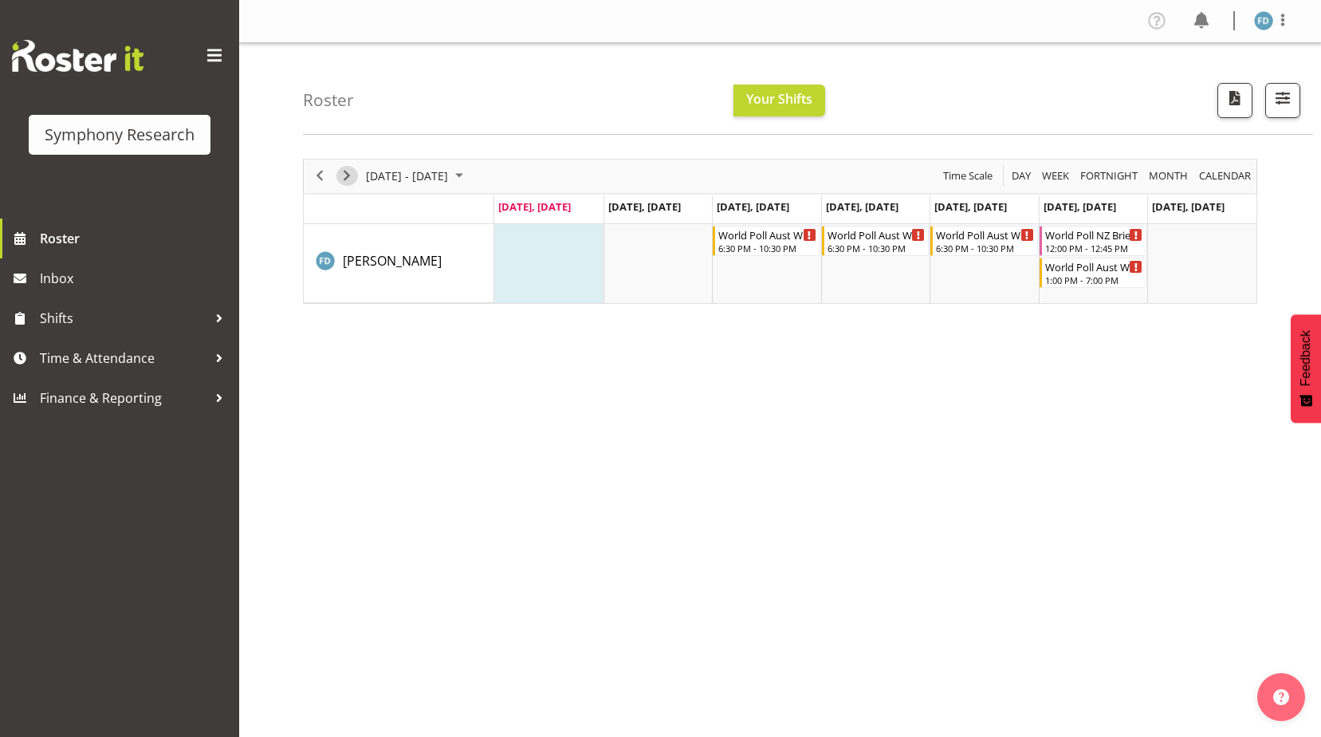
click at [345, 180] on span "Next" at bounding box center [346, 176] width 19 height 20
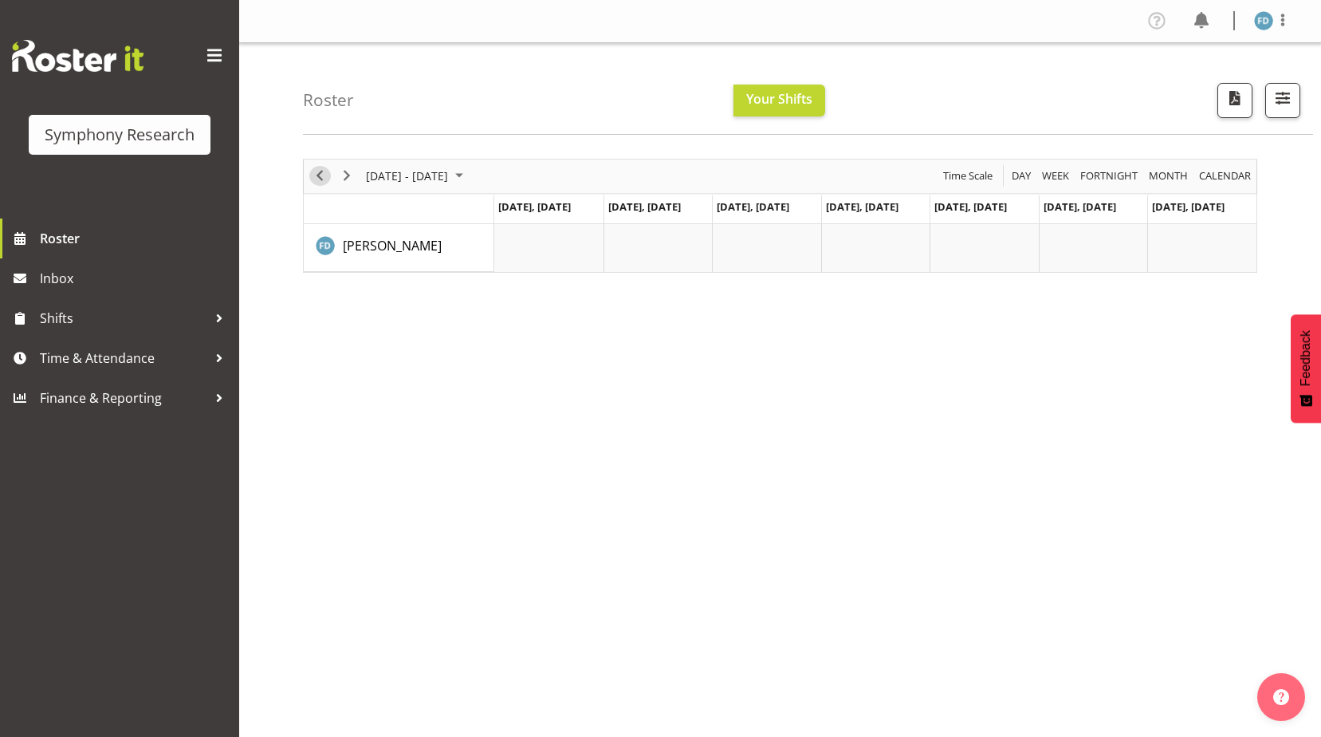
click at [316, 178] on span "Previous" at bounding box center [319, 176] width 19 height 20
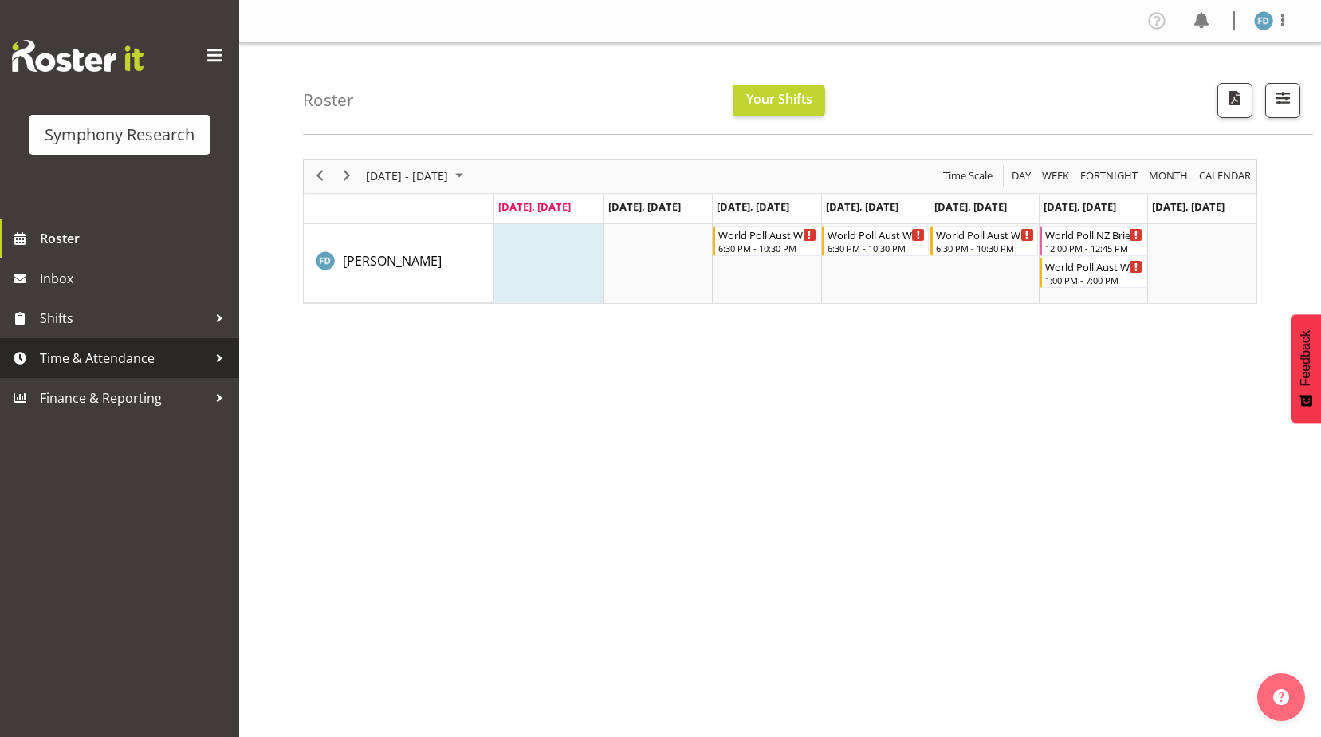
click at [144, 352] on span "Time & Attendance" at bounding box center [123, 358] width 167 height 24
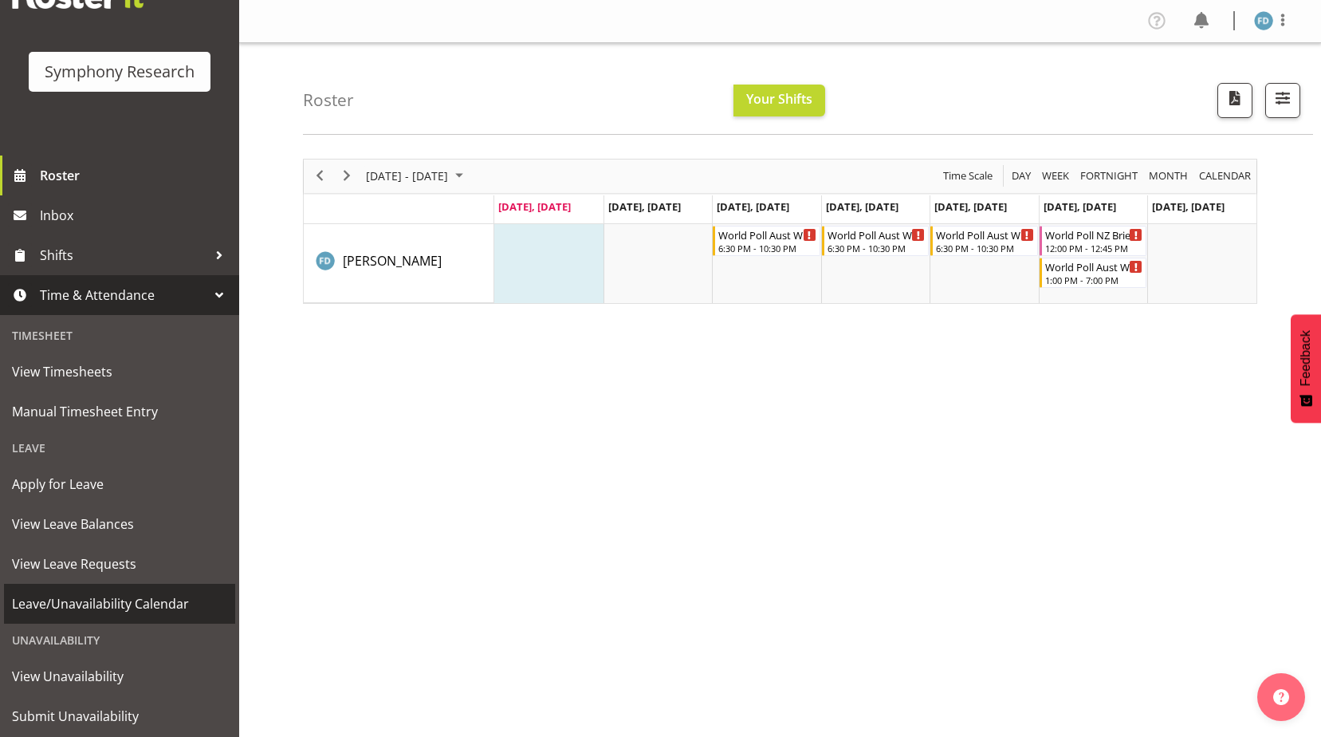
scroll to position [106, 0]
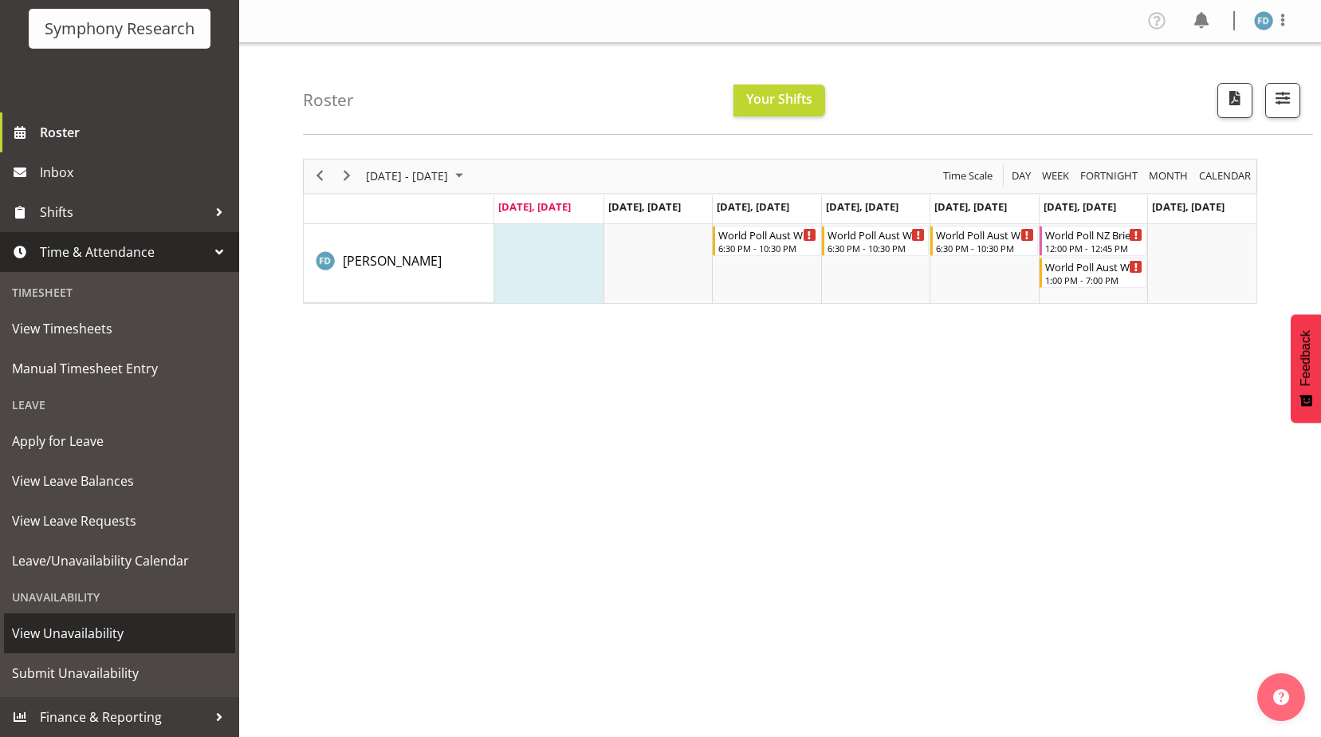
click at [49, 635] on span "View Unavailability" at bounding box center [119, 633] width 215 height 24
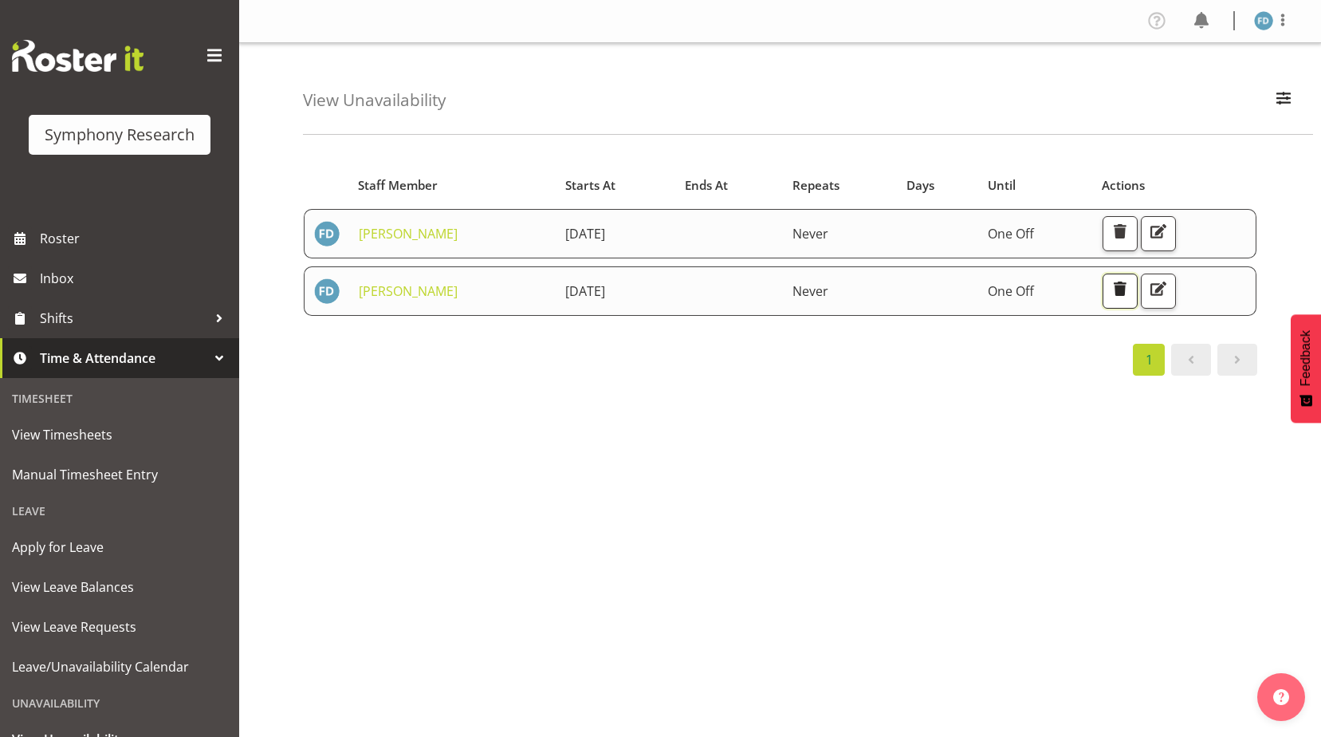
click at [1128, 292] on span "button" at bounding box center [1120, 288] width 21 height 21
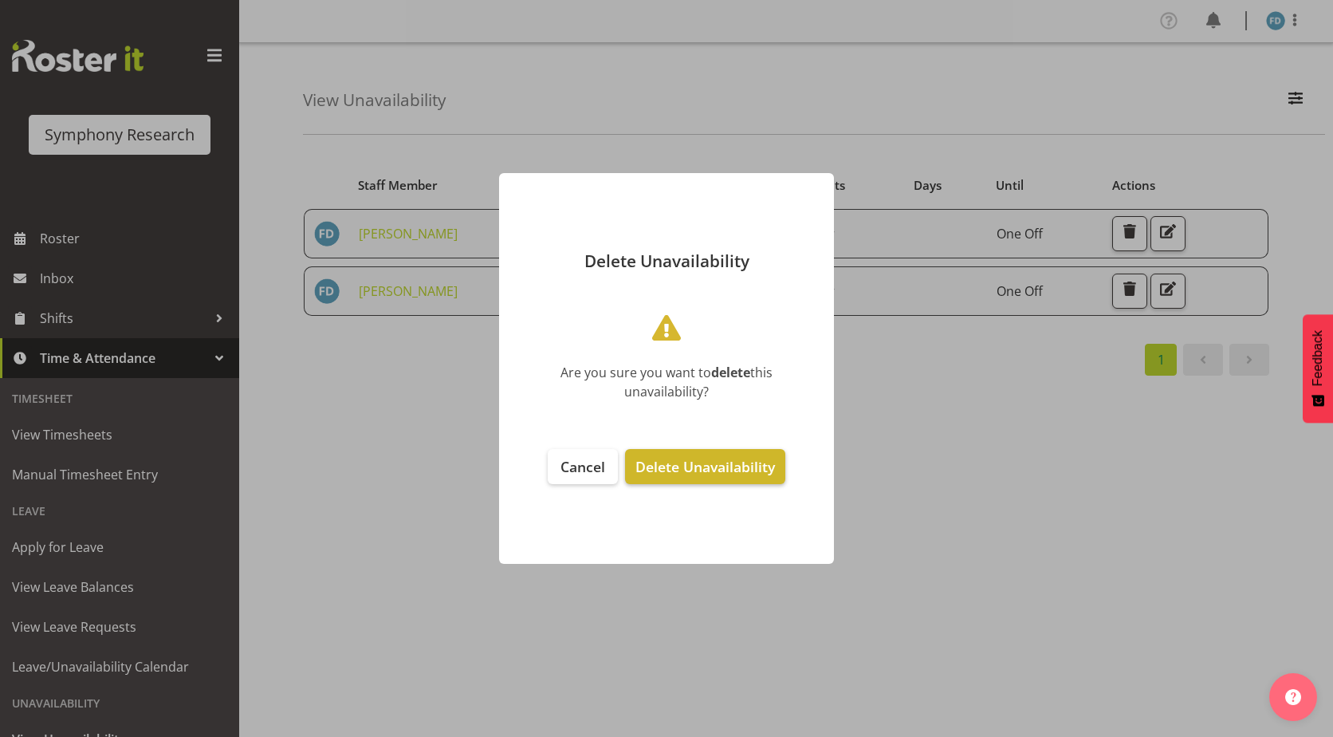
click at [699, 467] on span "Delete Unavailability" at bounding box center [704, 466] width 139 height 19
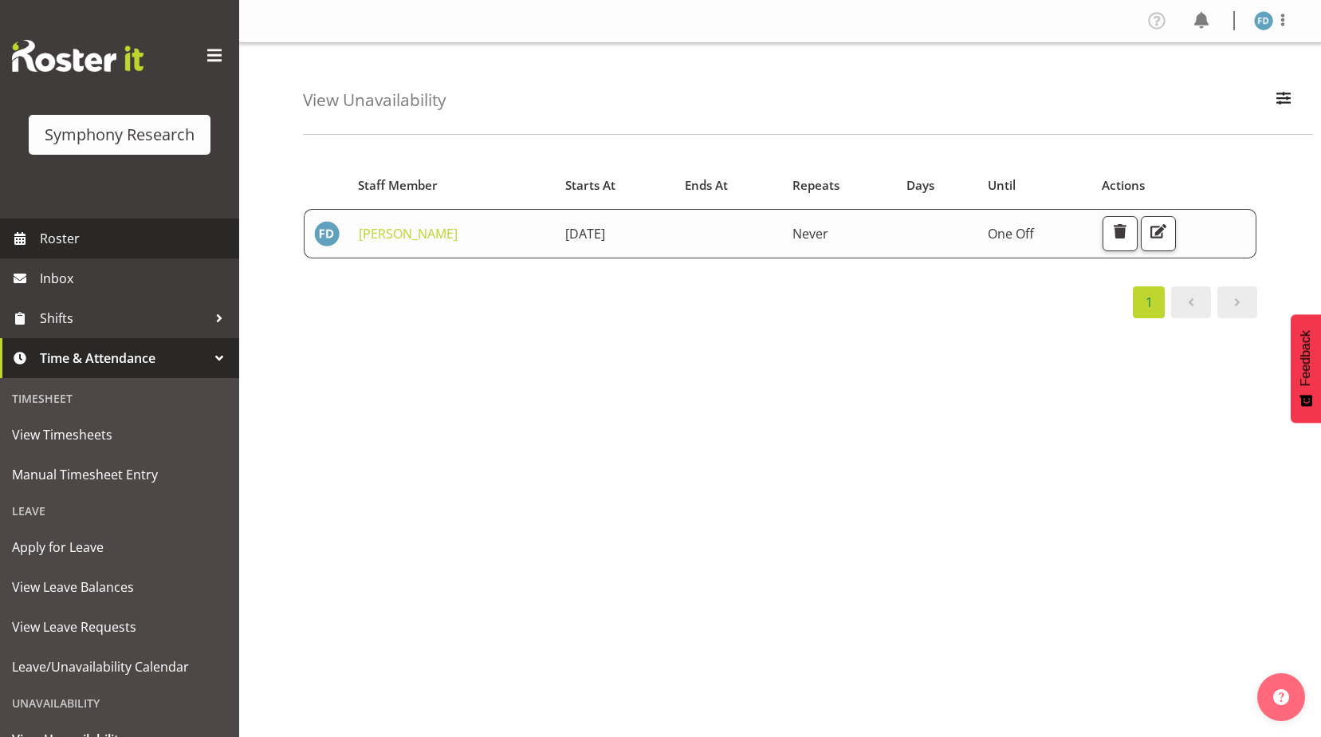
click at [75, 244] on span "Roster" at bounding box center [135, 238] width 191 height 24
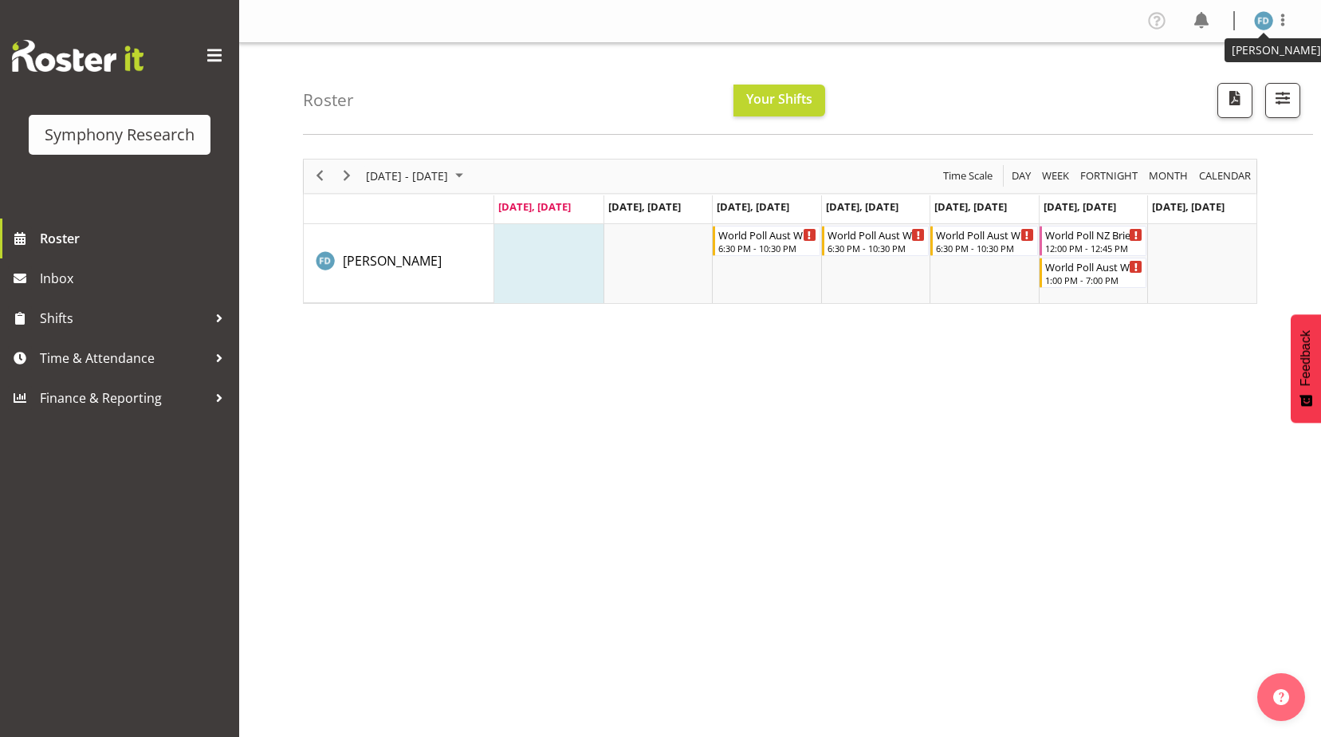
click at [1269, 26] on img at bounding box center [1263, 20] width 19 height 19
click at [1200, 78] on link "Log Out" at bounding box center [1215, 83] width 153 height 29
